Goal: Task Accomplishment & Management: Manage account settings

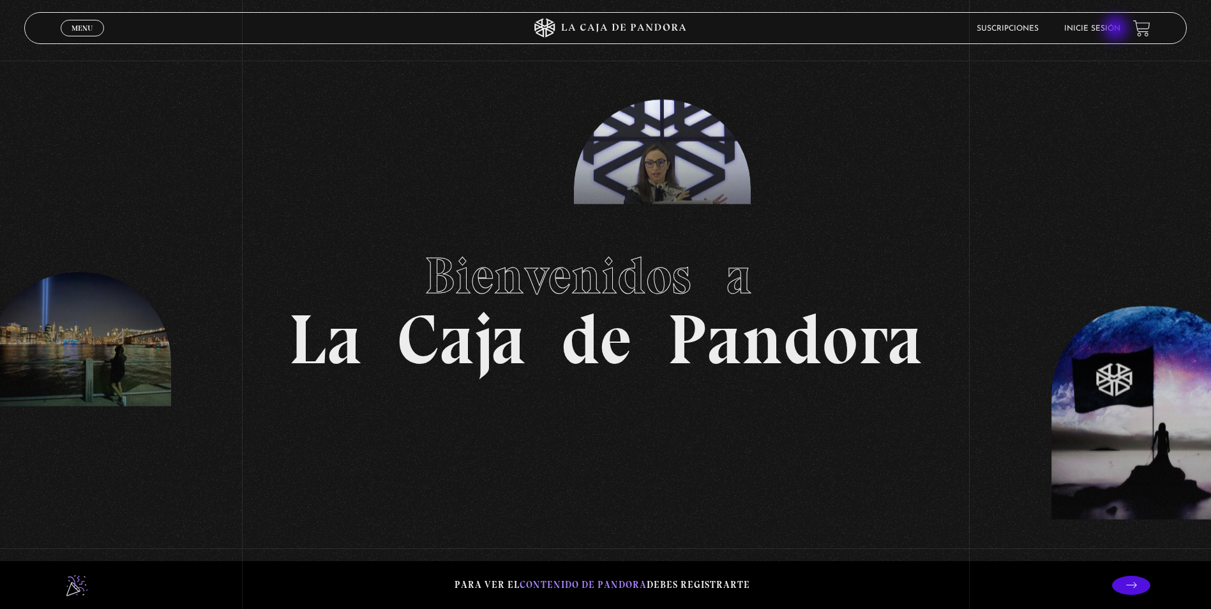
click at [1117, 29] on link "Inicie sesión" at bounding box center [1092, 29] width 56 height 8
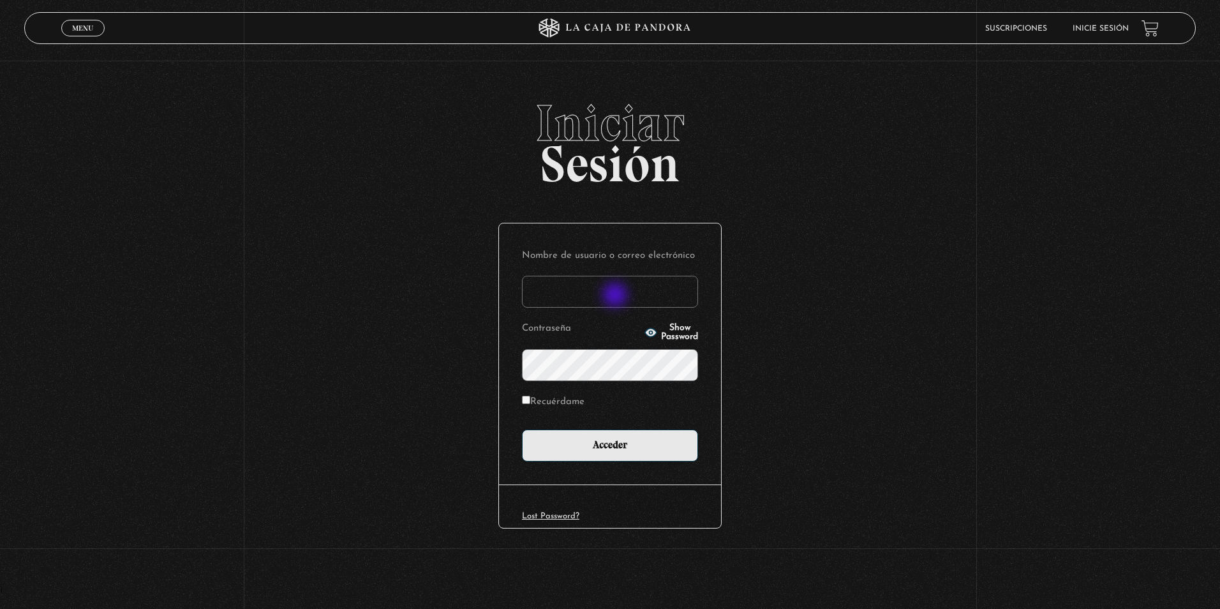
click at [618, 295] on input "Nombre de usuario o correo electrónico" at bounding box center [610, 292] width 176 height 32
click at [539, 290] on input "Nano010195" at bounding box center [610, 292] width 176 height 32
click at [599, 290] on input "nano010195" at bounding box center [610, 292] width 176 height 32
drag, startPoint x: 633, startPoint y: 289, endPoint x: 553, endPoint y: 287, distance: 79.2
click at [553, 287] on input "nano010195" at bounding box center [610, 292] width 176 height 32
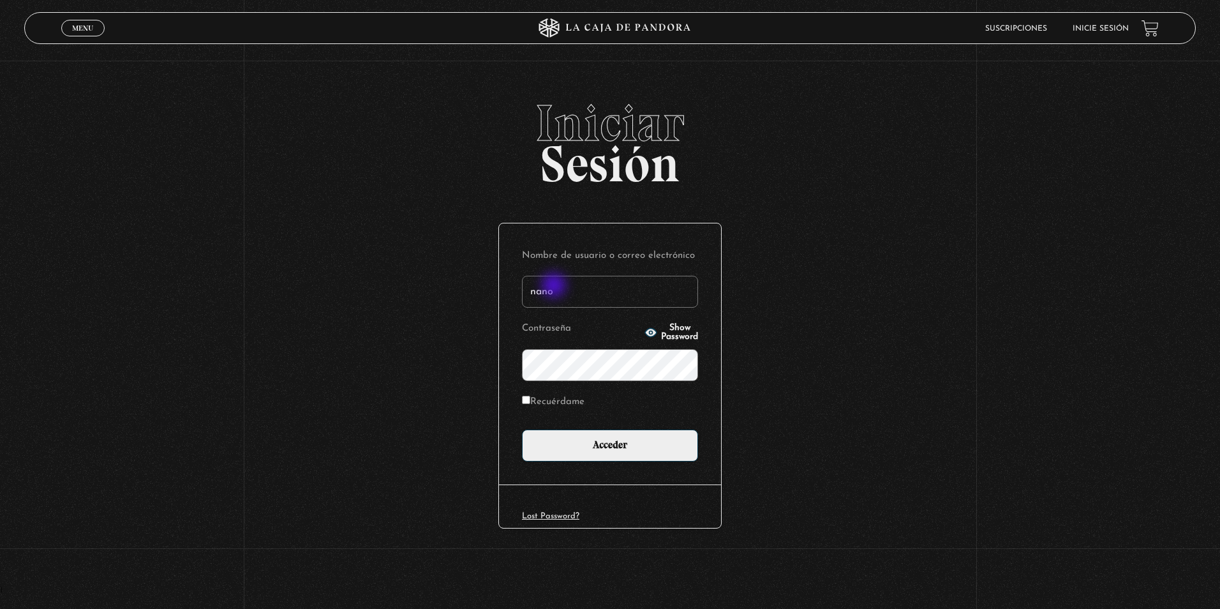
drag, startPoint x: 574, startPoint y: 290, endPoint x: 482, endPoint y: 277, distance: 92.8
click at [482, 278] on div "Iniciar Sesión Nombre de usuario o correo electrónico nano Contraseña Show Pass…" at bounding box center [610, 342] width 1220 height 489
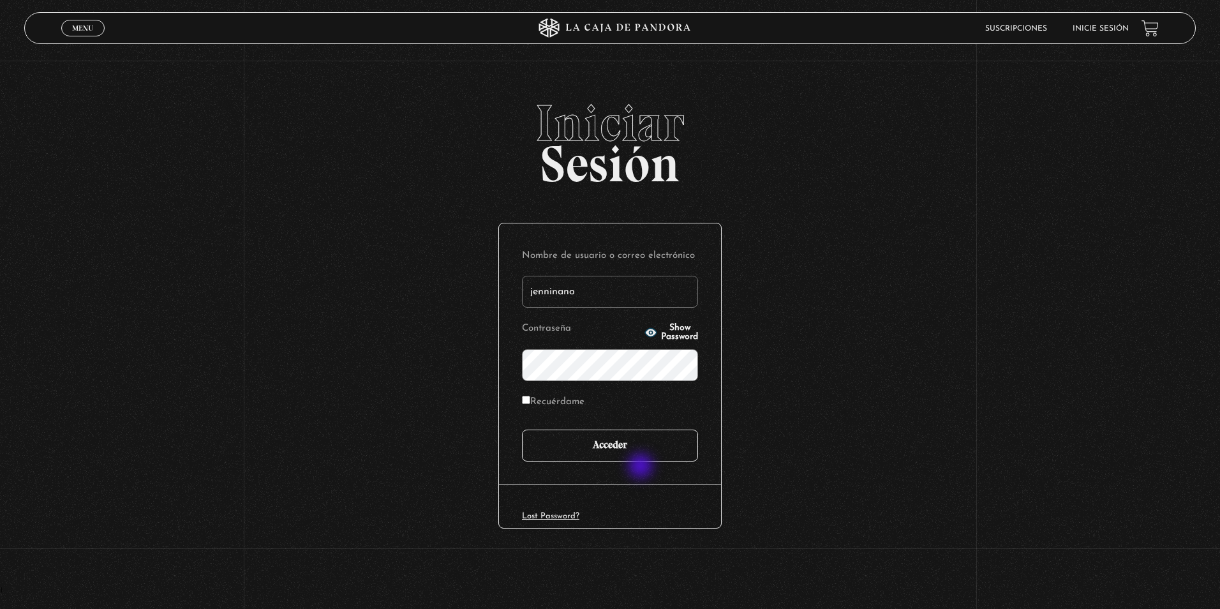
type input "jenninano"
click at [650, 447] on input "Acceder" at bounding box center [610, 446] width 176 height 32
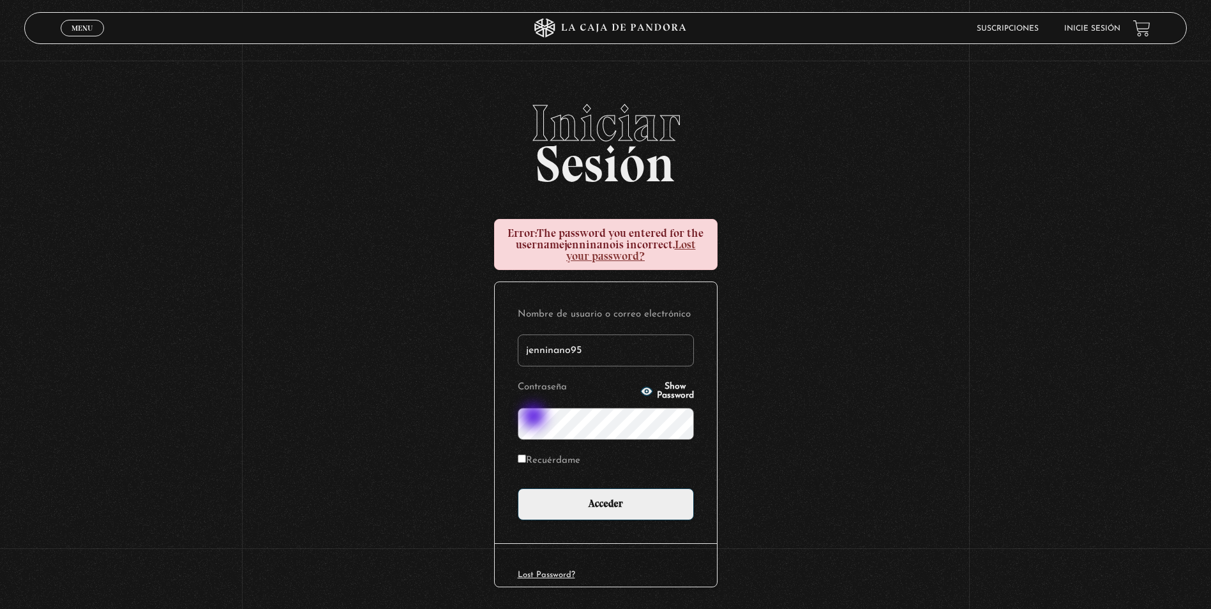
type input "jenninano95"
click at [518, 488] on input "Acceder" at bounding box center [606, 504] width 176 height 32
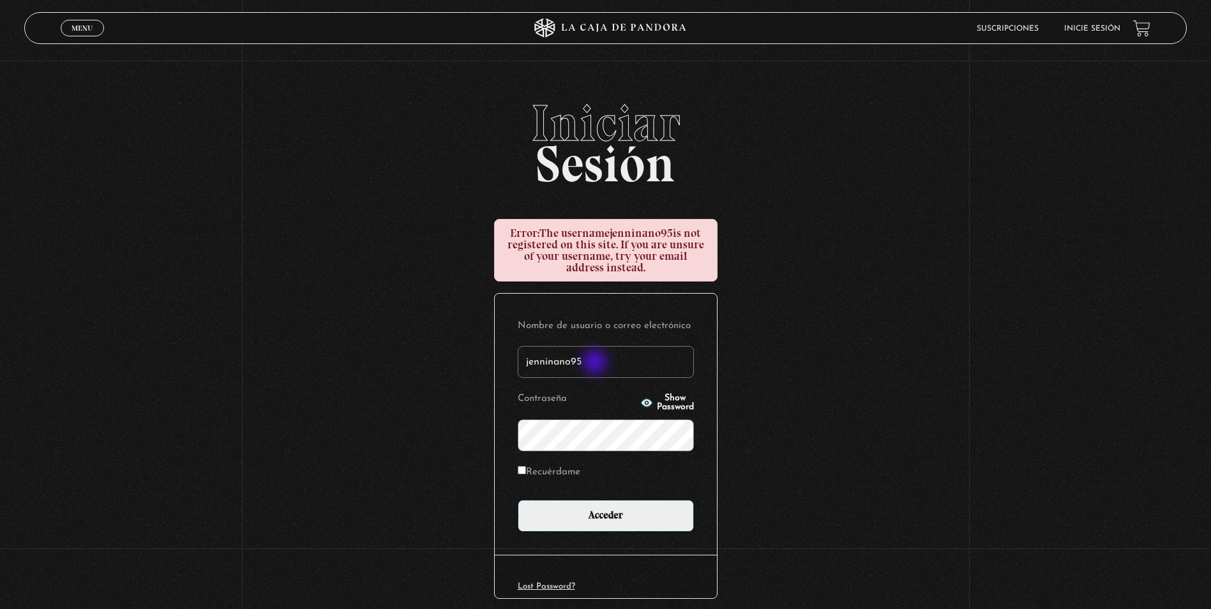
drag, startPoint x: 596, startPoint y: 363, endPoint x: 535, endPoint y: 366, distance: 60.7
click at [535, 366] on input "jenninano95" at bounding box center [606, 362] width 176 height 32
type input "j"
type input "n"
type input "jenninano"
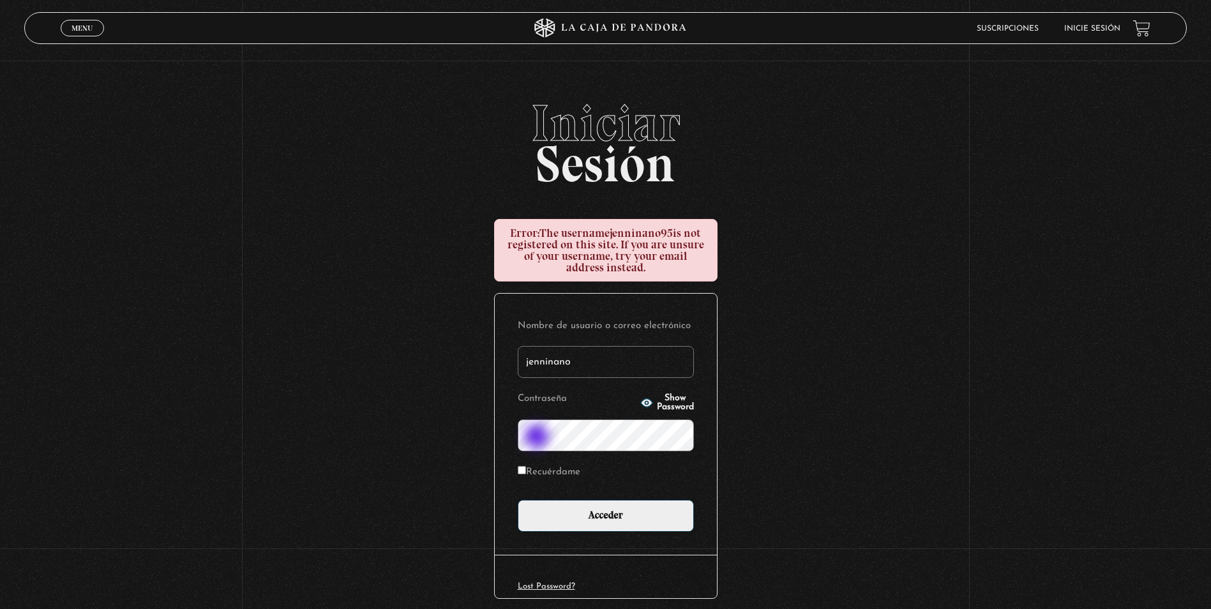
click at [518, 500] on input "Acceder" at bounding box center [606, 516] width 176 height 32
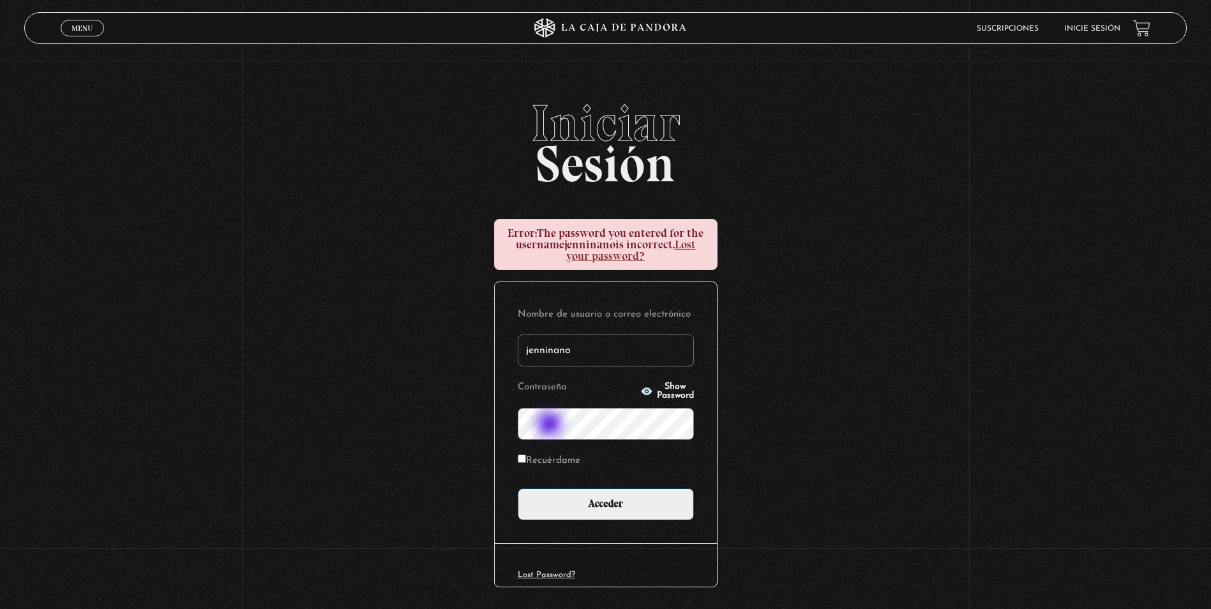
click at [518, 488] on input "Acceder" at bounding box center [606, 504] width 176 height 32
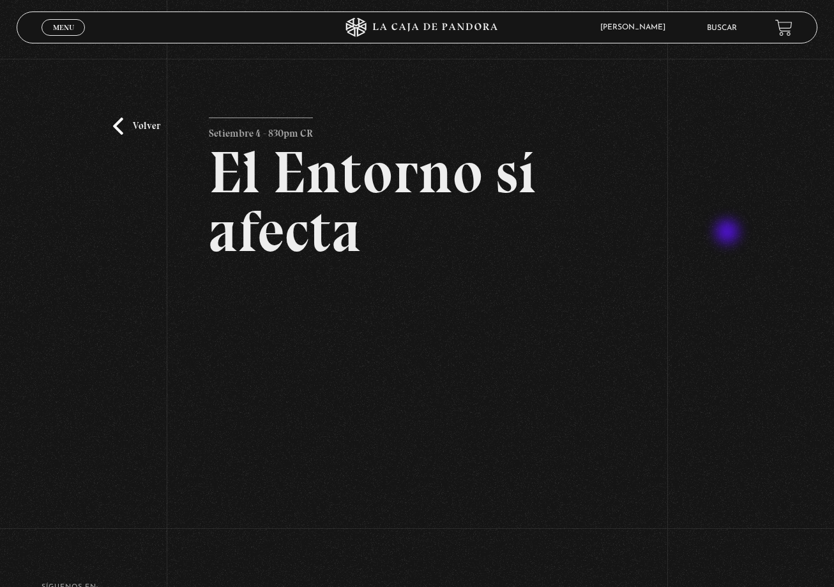
click at [727, 230] on div "Volver Setiembre 4 - 830pm CR El Entorno sí afecta" at bounding box center [417, 299] width 834 height 480
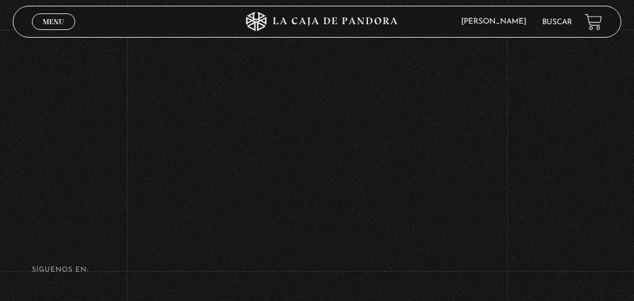
scroll to position [140, 0]
